Goal: Find specific page/section: Find specific page/section

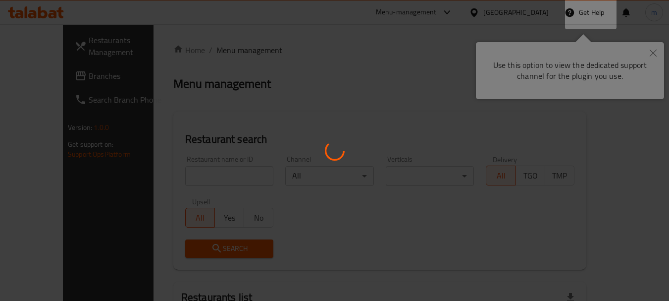
click at [382, 107] on div at bounding box center [334, 150] width 669 height 301
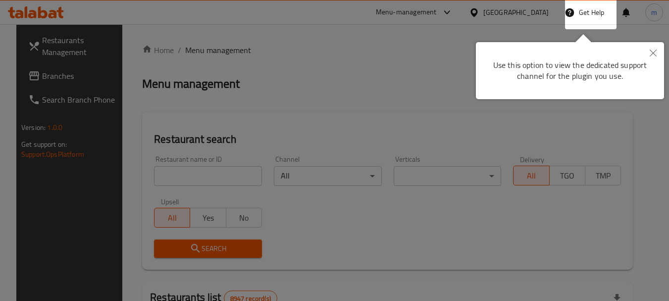
click at [381, 106] on div at bounding box center [334, 150] width 669 height 301
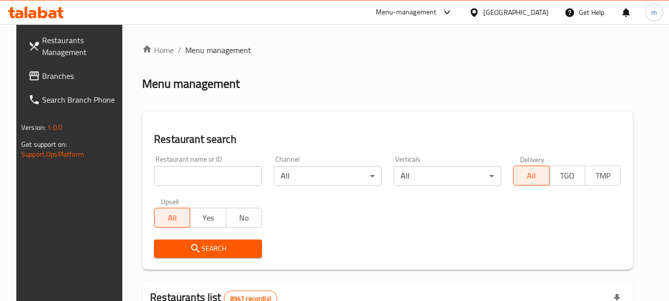
click at [62, 74] on span "Branches" at bounding box center [81, 76] width 78 height 12
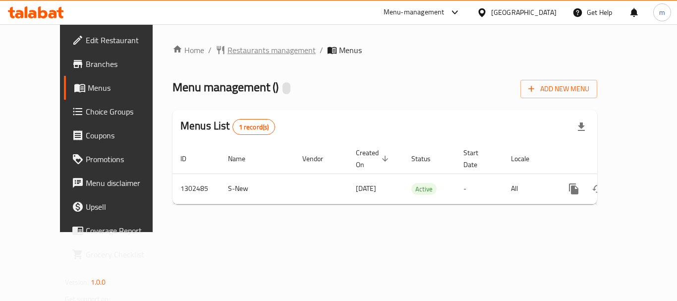
click at [236, 49] on span "Restaurants management" at bounding box center [271, 50] width 88 height 12
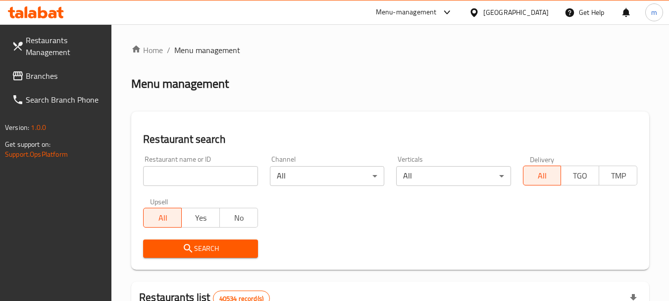
click at [213, 179] on input "search" at bounding box center [200, 176] width 114 height 20
paste input "702440"
type input "702440"
click button "Search" at bounding box center [200, 248] width 114 height 18
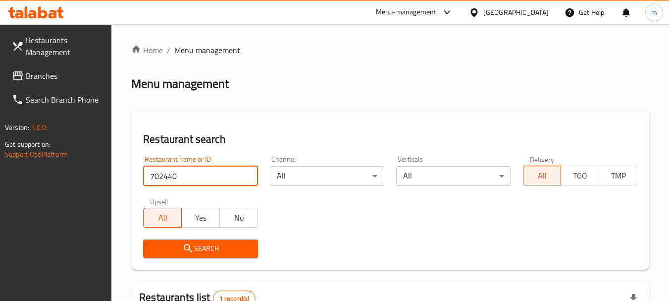
click at [47, 73] on span "Branches" at bounding box center [65, 76] width 78 height 12
